Goal: Task Accomplishment & Management: Complete application form

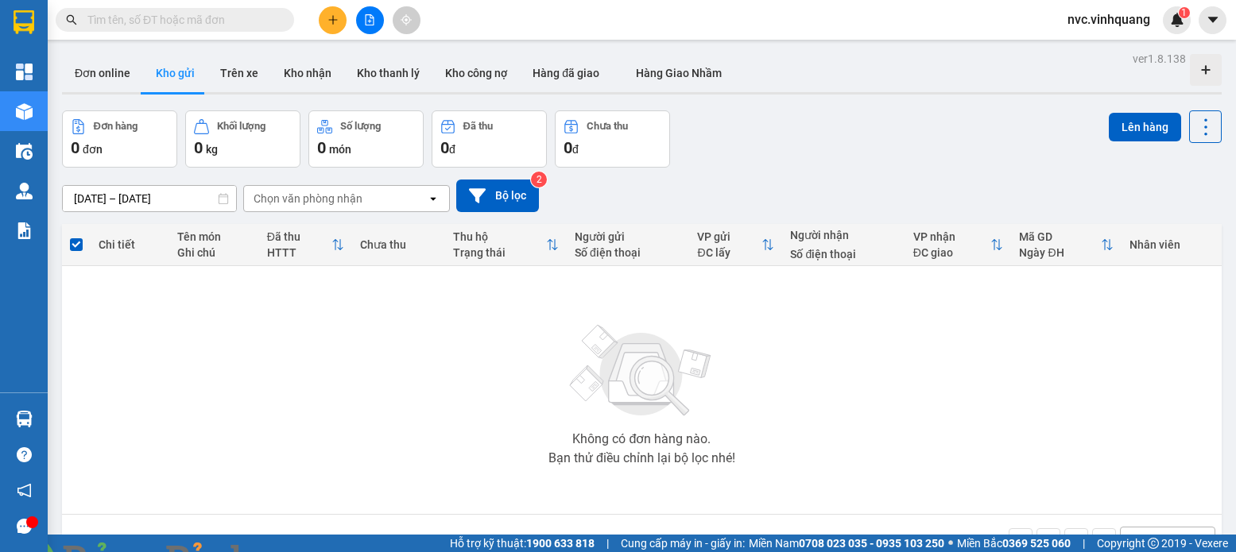
click at [326, 21] on button at bounding box center [333, 20] width 28 height 28
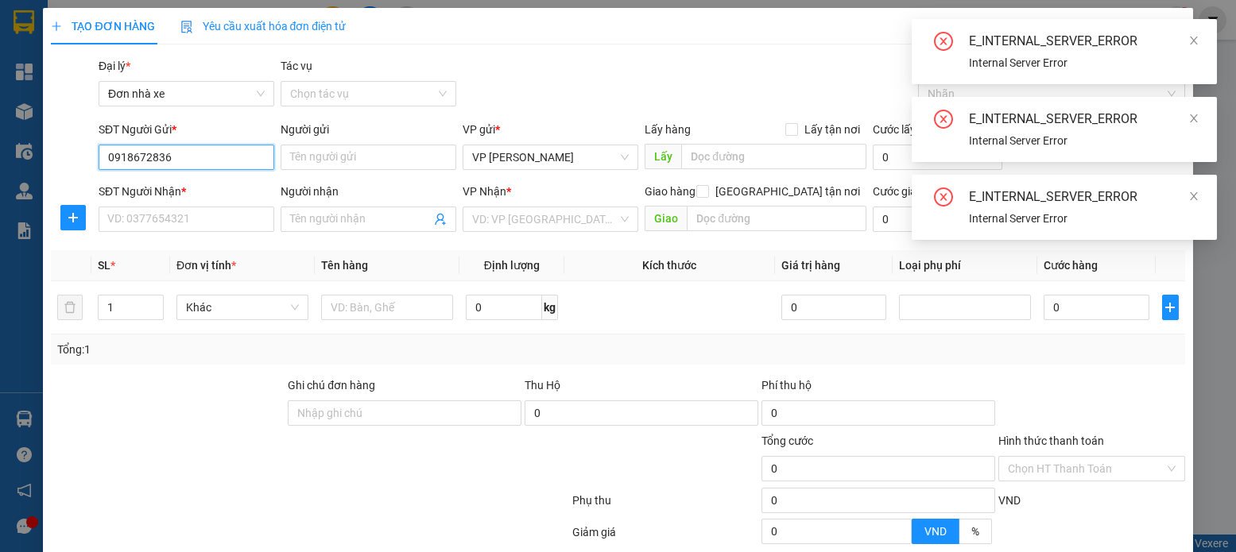
click at [205, 161] on input "0918672836" at bounding box center [187, 157] width 176 height 25
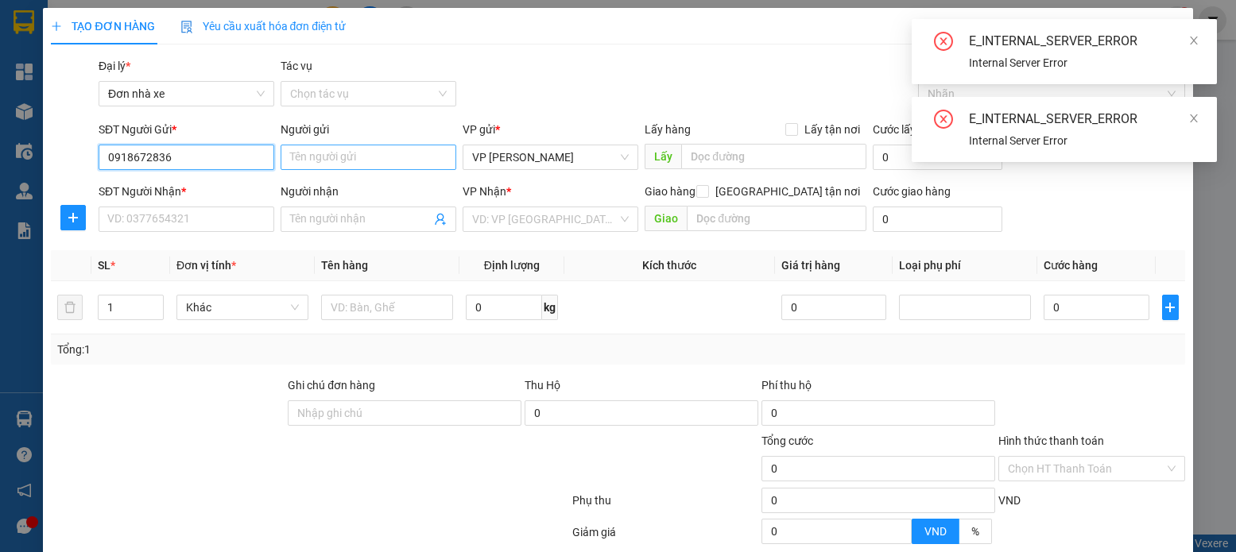
type input "0918672836"
click at [304, 166] on input "Người gửi" at bounding box center [369, 157] width 176 height 25
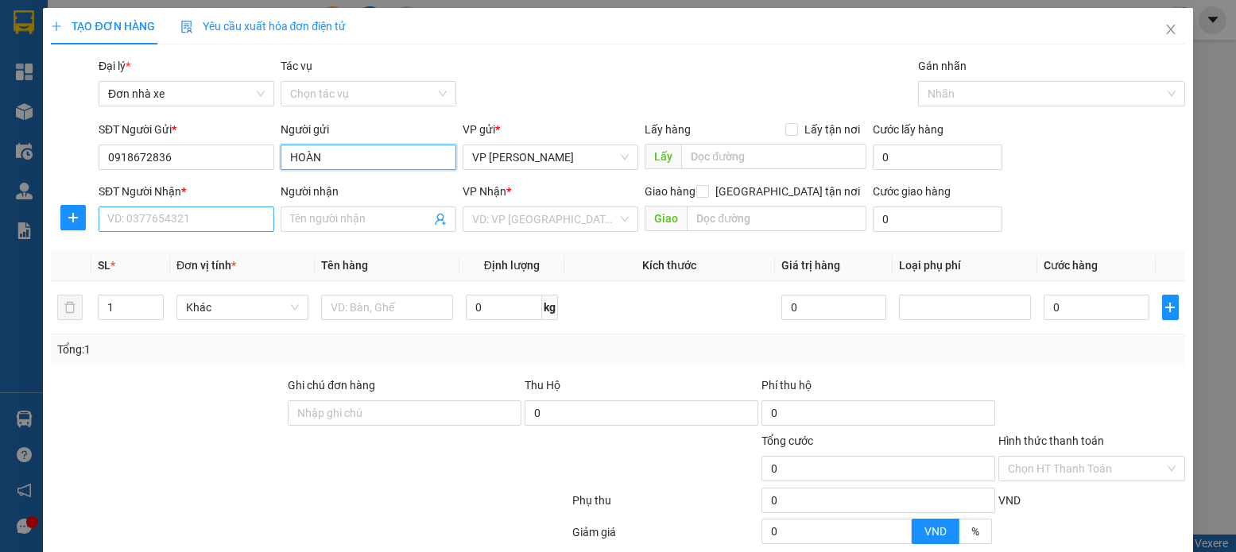
type input "HOÀN"
click at [166, 221] on input "SĐT Người Nhận *" at bounding box center [187, 219] width 176 height 25
type input "0919237952"
click at [328, 211] on input "Người nhận" at bounding box center [360, 219] width 141 height 17
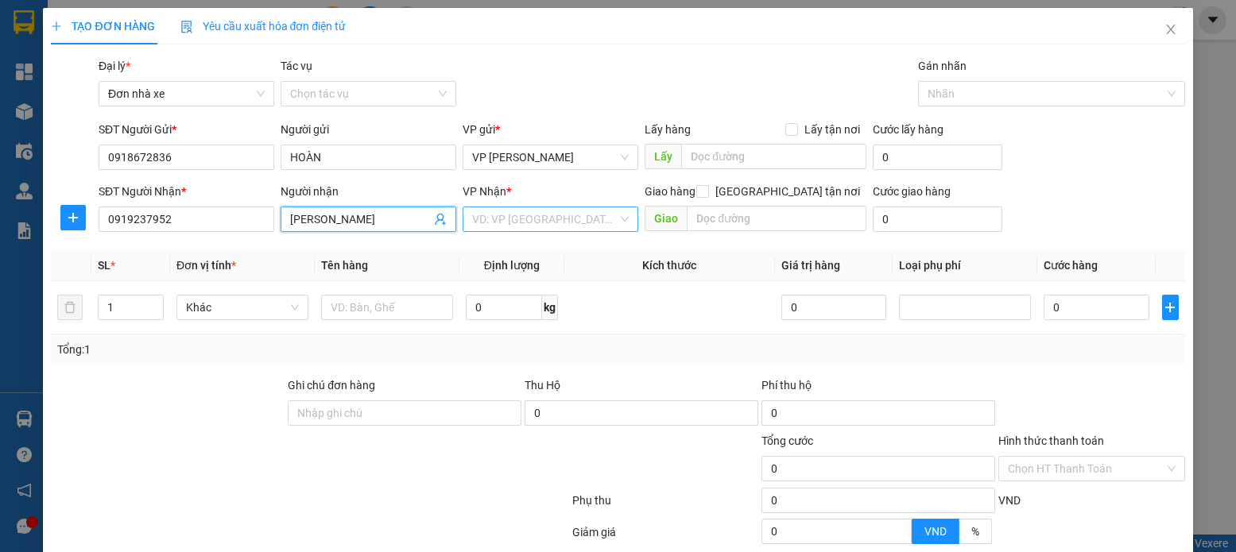
type input "[PERSON_NAME]"
click at [536, 223] on input "search" at bounding box center [544, 219] width 145 height 24
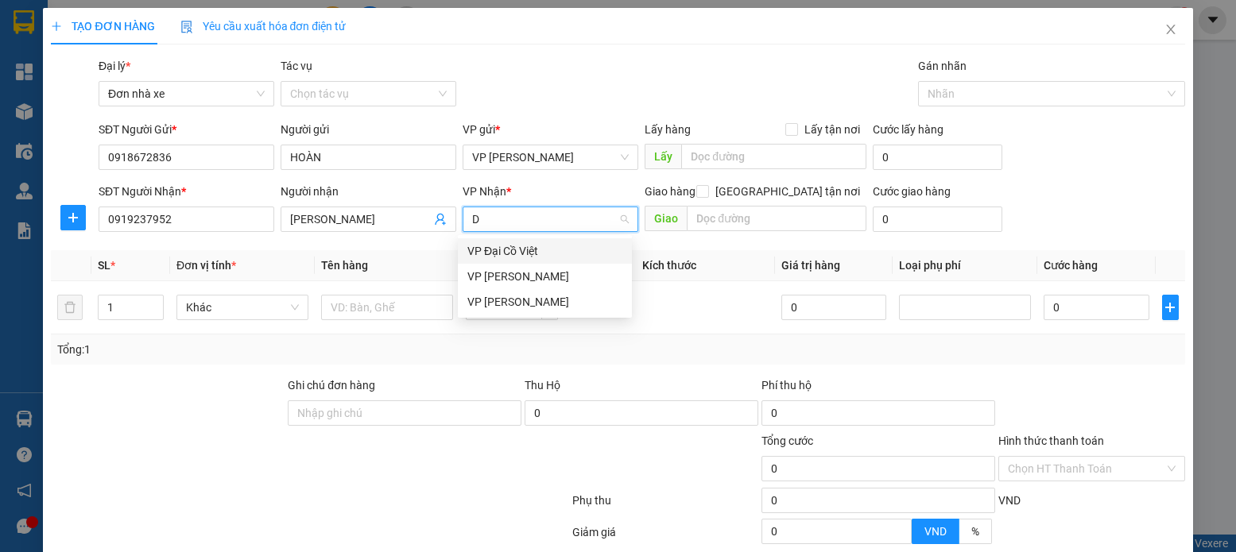
type input "DU"
click at [546, 254] on div "VP [PERSON_NAME]" at bounding box center [544, 250] width 155 height 17
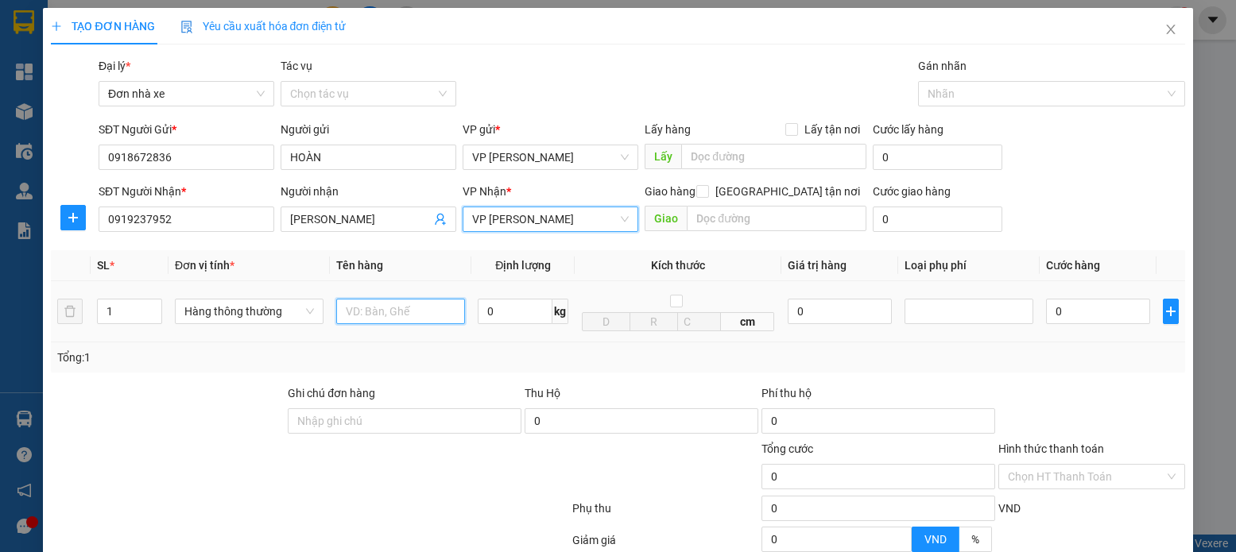
click at [347, 308] on input "text" at bounding box center [401, 311] width 130 height 25
type input "HỘP NHỎ PT"
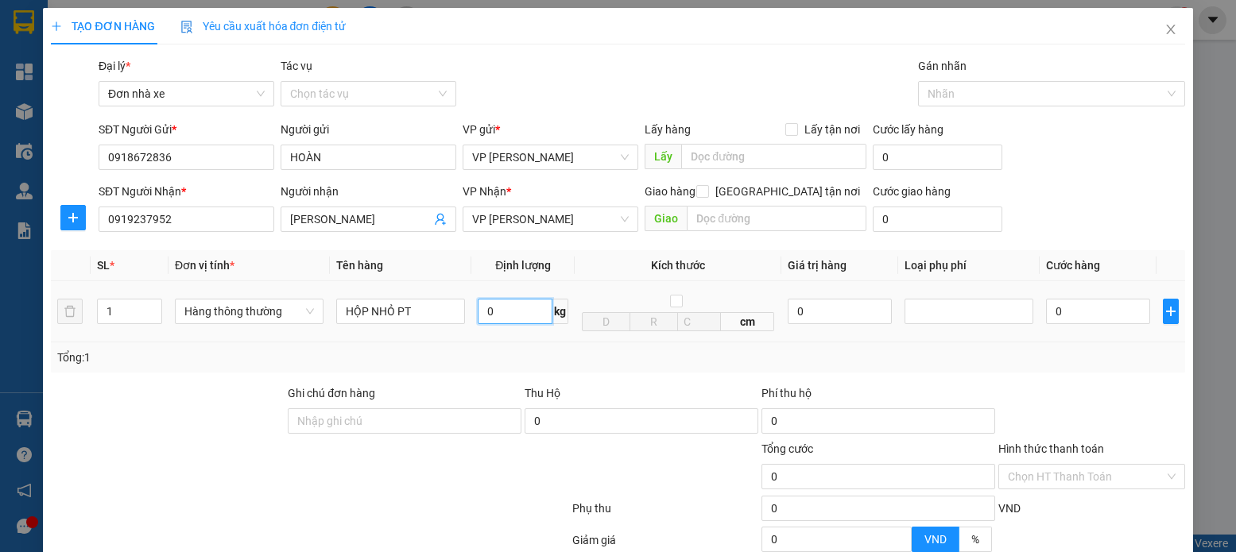
click at [524, 321] on input "0" at bounding box center [515, 311] width 75 height 25
type input "2"
click at [1110, 294] on td "0" at bounding box center [1098, 311] width 116 height 61
type input "30.000"
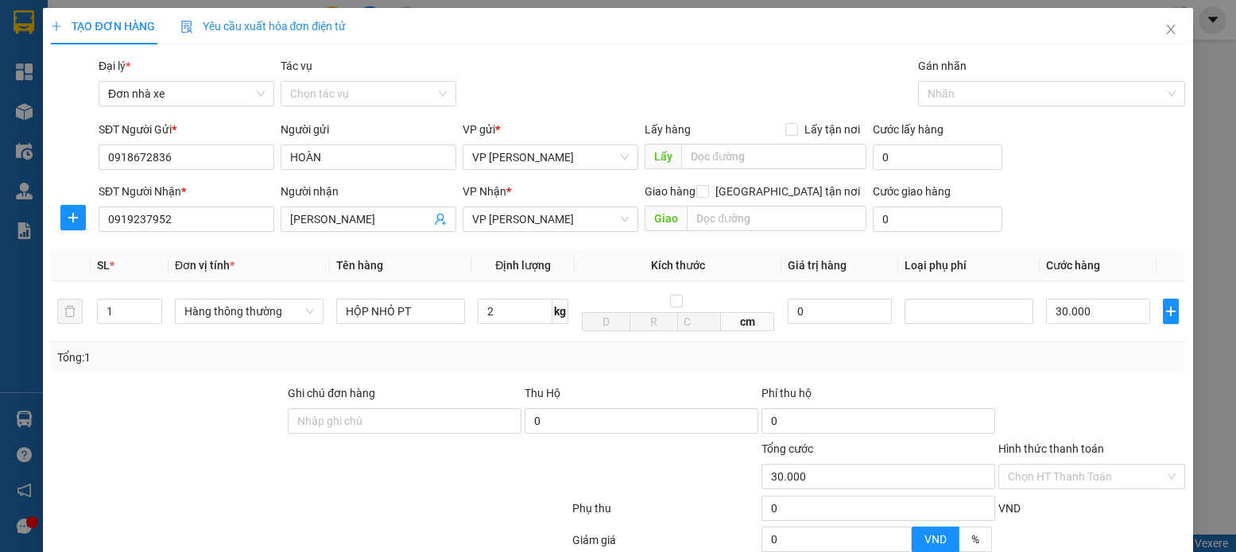
type input "30.000"
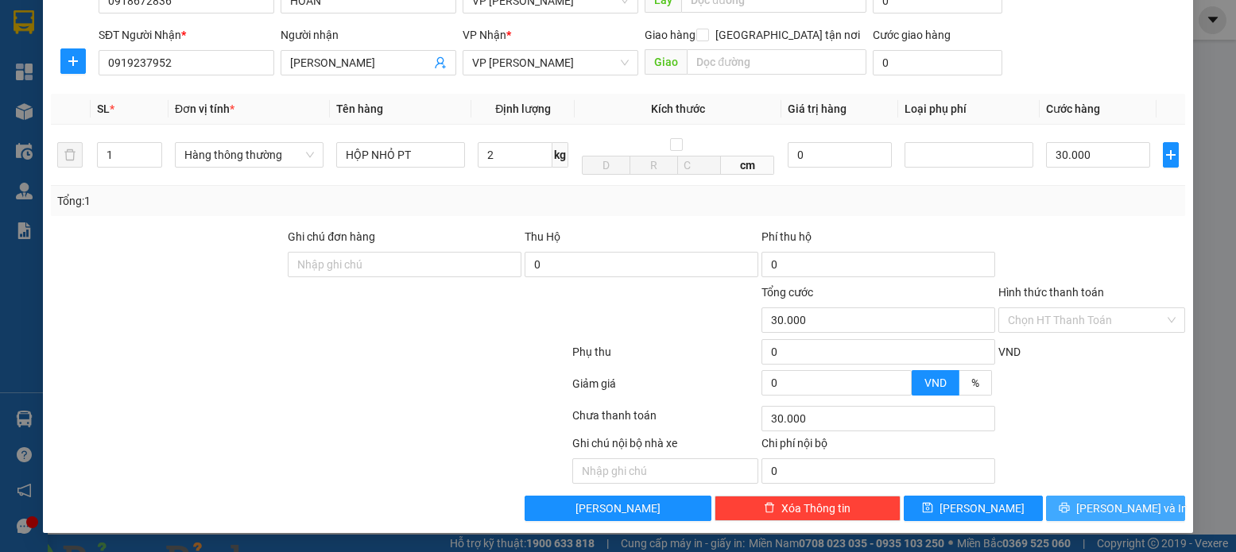
click at [1130, 499] on button "[PERSON_NAME] và In" at bounding box center [1115, 508] width 139 height 25
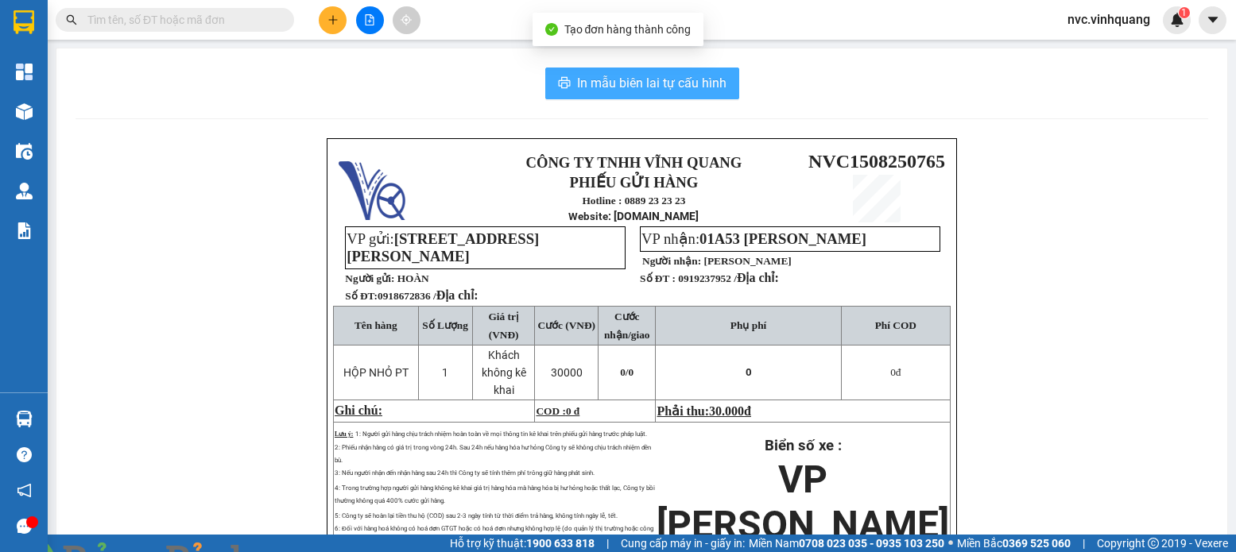
click at [545, 76] on button "In mẫu biên lai tự cấu hình" at bounding box center [642, 84] width 194 height 32
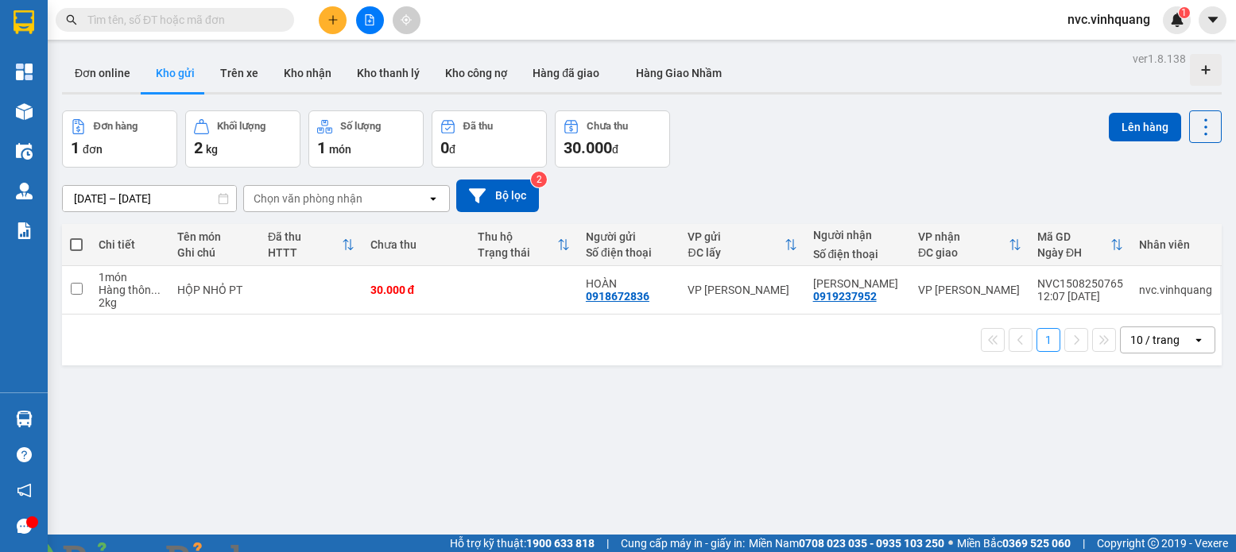
click at [1035, 461] on div "ver 1.8.138 Đơn online Kho gửi Trên xe Kho nhận Kho thanh lý Kho công nợ Hàng đ…" at bounding box center [642, 324] width 1173 height 552
click at [928, 398] on div "ver 1.8.138 Đơn online Kho gửi Trên xe Kho nhận Kho thanh lý Kho công nợ Hàng đ…" at bounding box center [642, 324] width 1173 height 552
